Goal: Navigation & Orientation: Find specific page/section

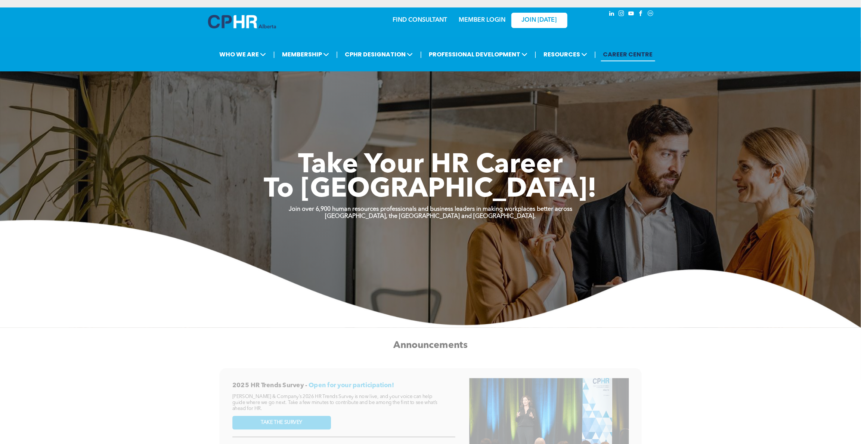
click at [485, 20] on link "MEMBER LOGIN" at bounding box center [482, 20] width 47 height 6
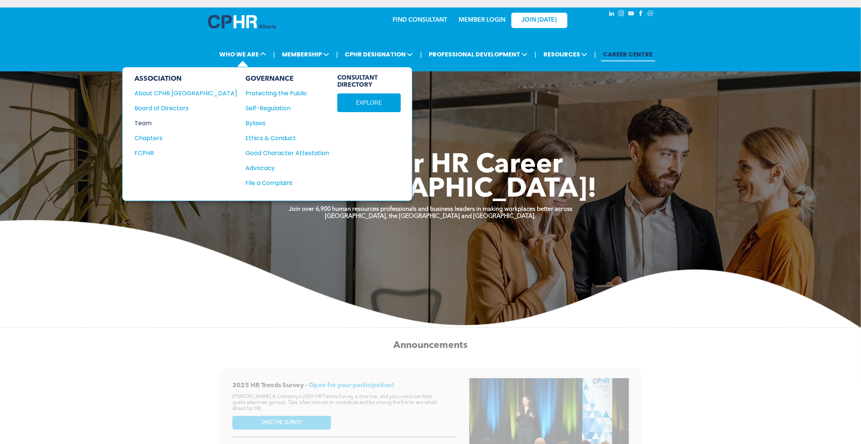
click at [146, 121] on div "Team" at bounding box center [180, 122] width 93 height 9
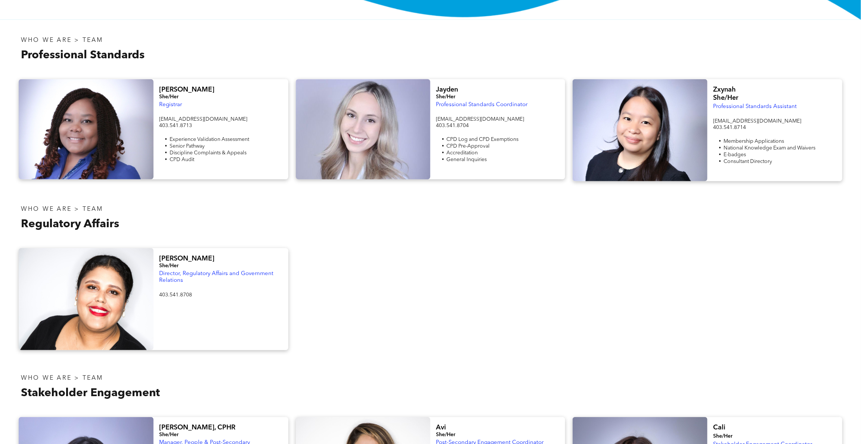
scroll to position [149, 0]
